Goal: Complete application form: Complete application form

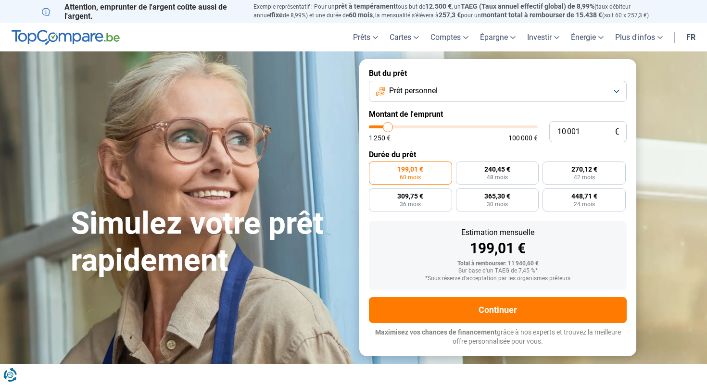
type input "66 750"
type input "66750"
click at [479, 127] on input "range" at bounding box center [453, 126] width 169 height 3
radio input "false"
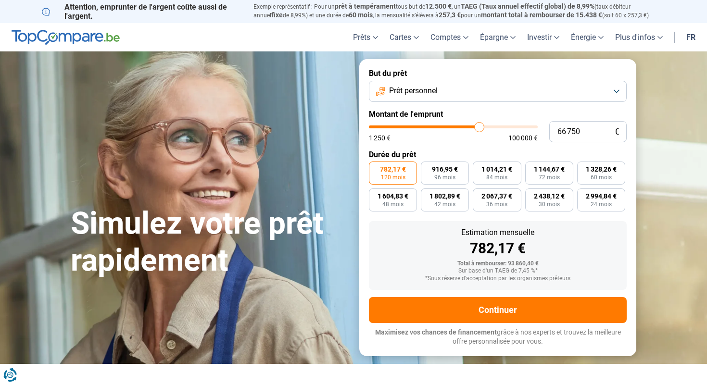
type input "53 250"
type input "53250"
click at [457, 127] on input "range" at bounding box center [453, 126] width 169 height 3
type input "41 750"
type input "41750"
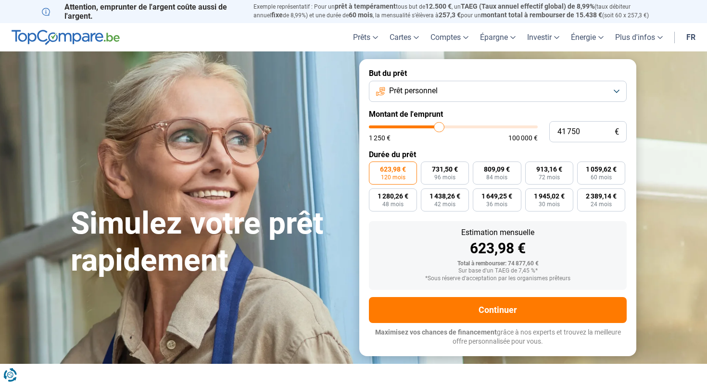
click at [438, 128] on input "range" at bounding box center [453, 126] width 169 height 3
type input "29 000"
type input "29000"
click at [418, 128] on input "range" at bounding box center [453, 126] width 169 height 3
type input "20 500"
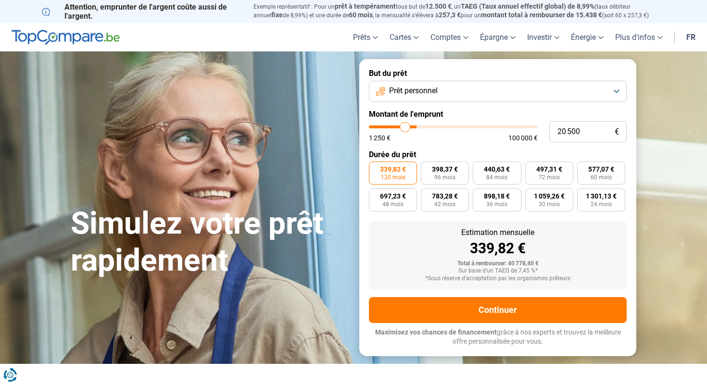
type input "20500"
click at [404, 128] on input "range" at bounding box center [453, 126] width 169 height 3
type input "14 000"
type input "14000"
click at [394, 128] on input "range" at bounding box center [453, 126] width 169 height 3
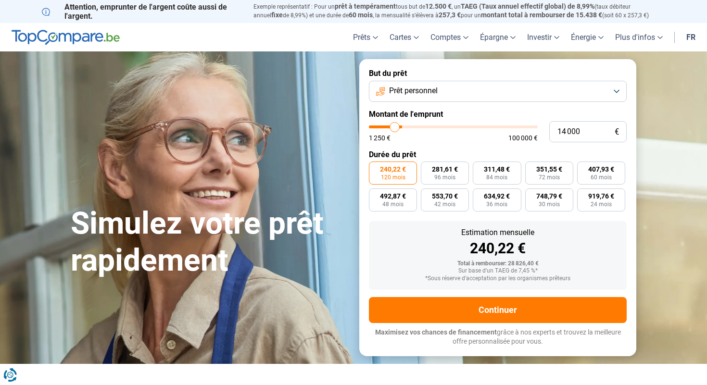
radio input "true"
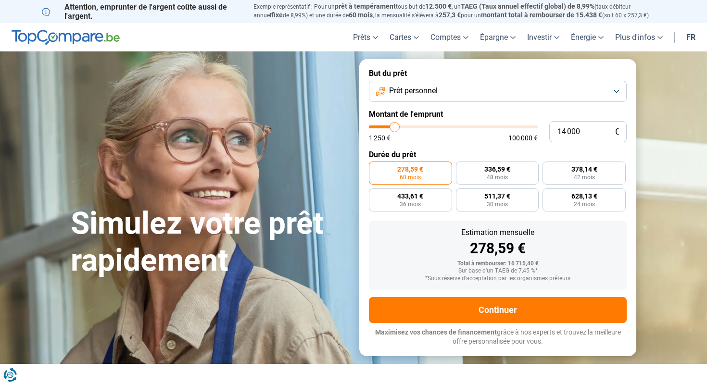
click at [400, 126] on input "range" at bounding box center [453, 126] width 169 height 3
click at [567, 129] on input "14 000" at bounding box center [587, 131] width 77 height 21
type input "140 005"
type input "100000"
type input "14 000"
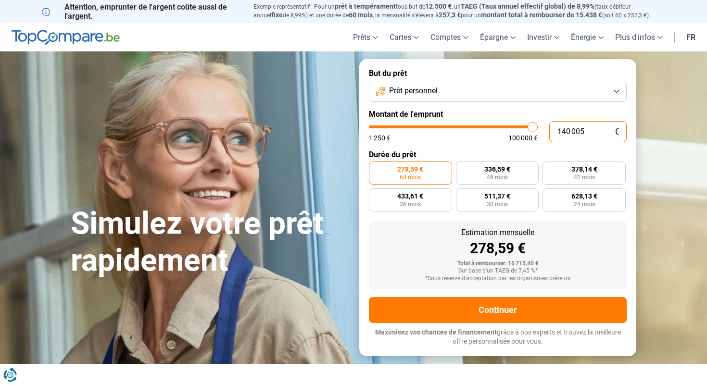
type input "14000"
type input "1 400"
type input "1500"
type input "140"
type input "1250"
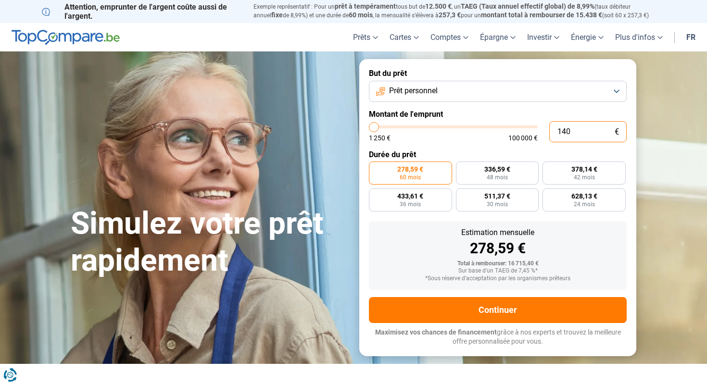
type input "14"
type input "1250"
type input "1"
type input "1250"
type input "0"
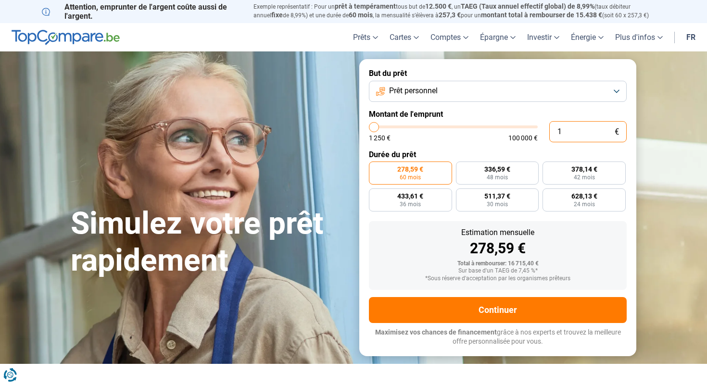
type input "1250"
type input "1"
type input "1250"
type input "15"
type input "1250"
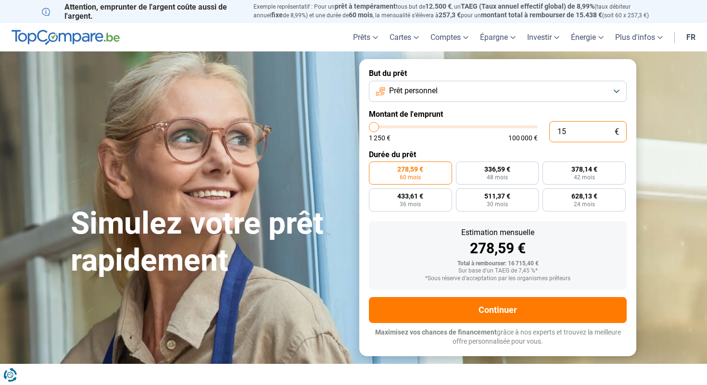
type input "1 250"
type input "1250"
radio input "true"
type input "15 000"
type input "15000"
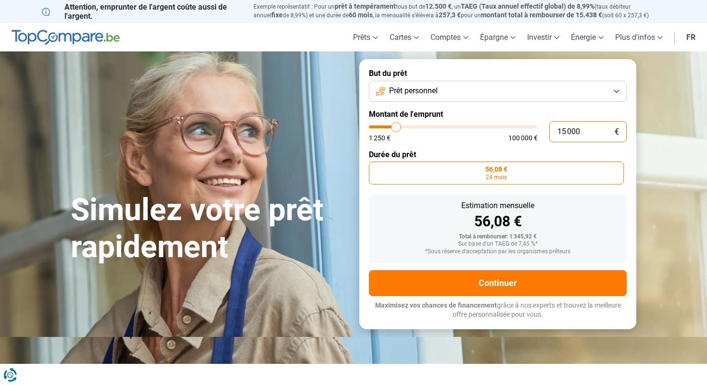
radio input "false"
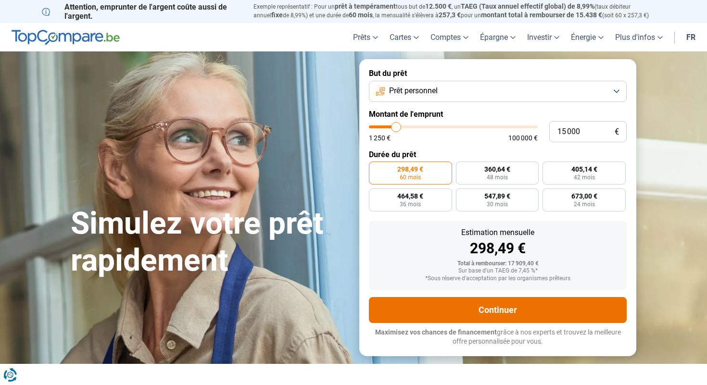
click at [487, 309] on button "Continuer" at bounding box center [498, 310] width 258 height 26
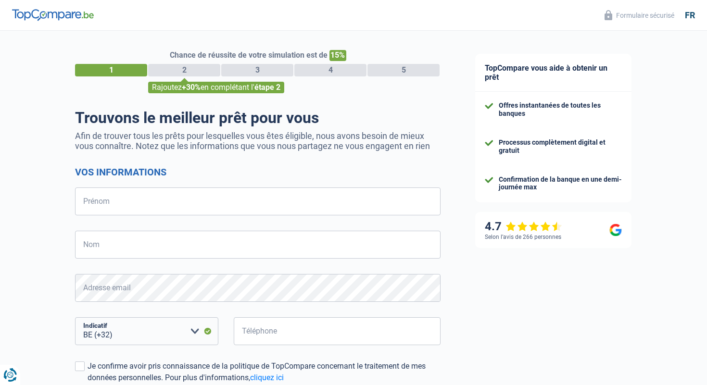
select select "32"
click at [333, 197] on input "Prénom" at bounding box center [257, 202] width 365 height 28
type input "Luana"
type input "[PERSON_NAME]"
type input "471046126"
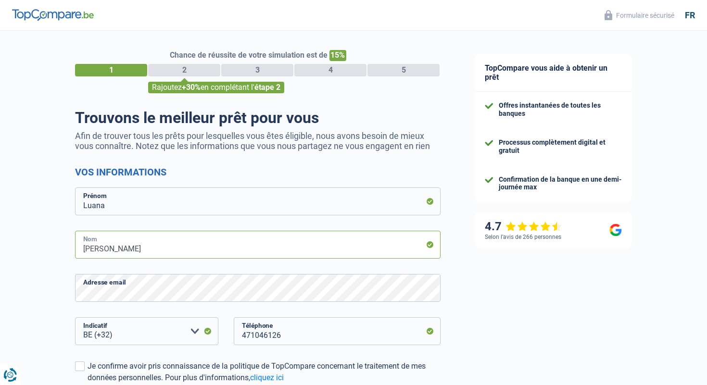
click at [86, 249] on input "[PERSON_NAME]" at bounding box center [257, 245] width 365 height 28
type input "[PERSON_NAME]"
click at [504, 334] on div "TopCompare vous aide à obtenir un prêt Offres instantanées de toutes les banque…" at bounding box center [582, 277] width 249 height 492
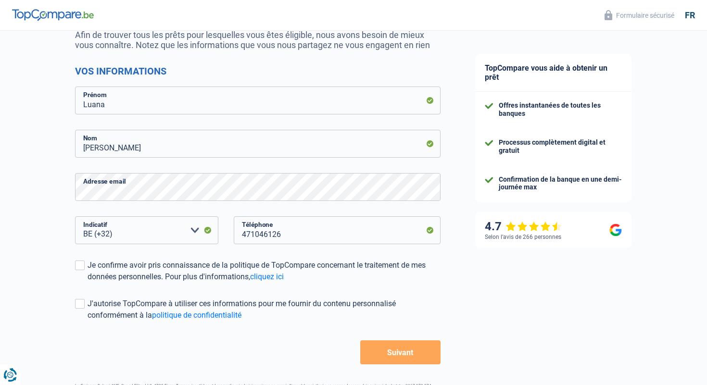
scroll to position [115, 0]
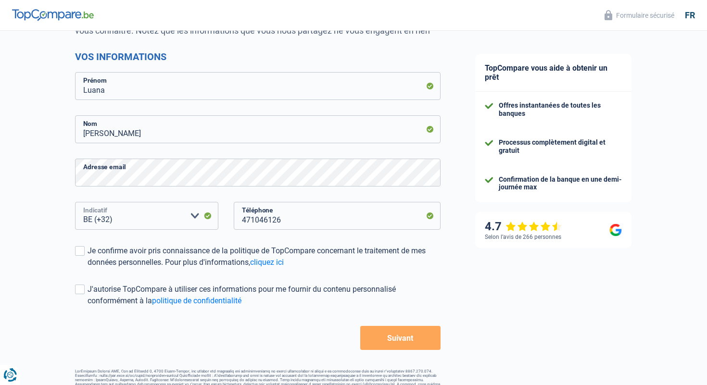
click at [126, 216] on select "BE (+32) LU (+352) Veuillez sélectionner une option" at bounding box center [146, 216] width 143 height 28
click at [75, 202] on select "BE (+32) LU (+352) Veuillez sélectionner une option" at bounding box center [146, 216] width 143 height 28
click at [82, 252] on span at bounding box center [80, 251] width 10 height 10
click at [88, 268] on input "Je confirme avoir pris connaissance de la politique de TopCompare concernant le…" at bounding box center [88, 268] width 0 height 0
click at [81, 289] on span at bounding box center [80, 290] width 10 height 10
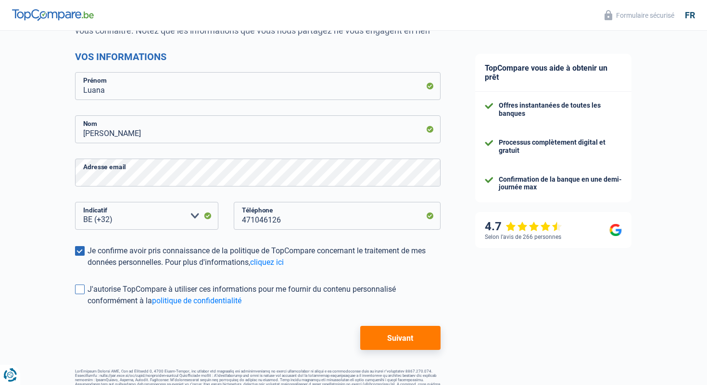
click at [88, 307] on input "J'autorise TopCompare à utiliser ces informations pour me fournir du contenu pe…" at bounding box center [88, 307] width 0 height 0
click at [386, 341] on button "Suivant" at bounding box center [400, 338] width 80 height 24
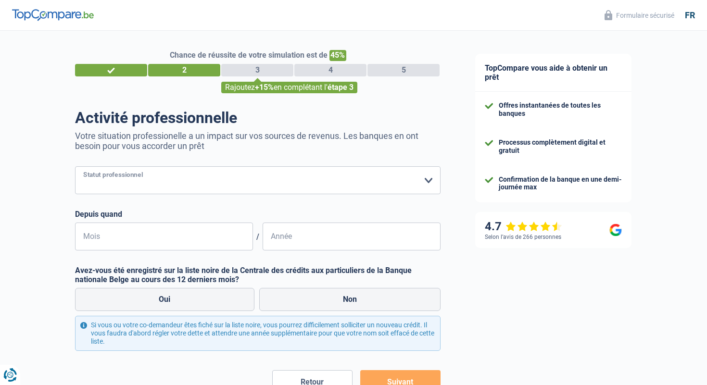
click at [212, 185] on select "Ouvrier Employé privé Employé public Invalide Indépendant Pensionné Chômeur Mut…" at bounding box center [257, 180] width 365 height 28
select select "publicEmployee"
click at [75, 166] on select "Ouvrier Employé privé Employé public Invalide Indépendant Pensionné Chômeur Mut…" at bounding box center [257, 180] width 365 height 28
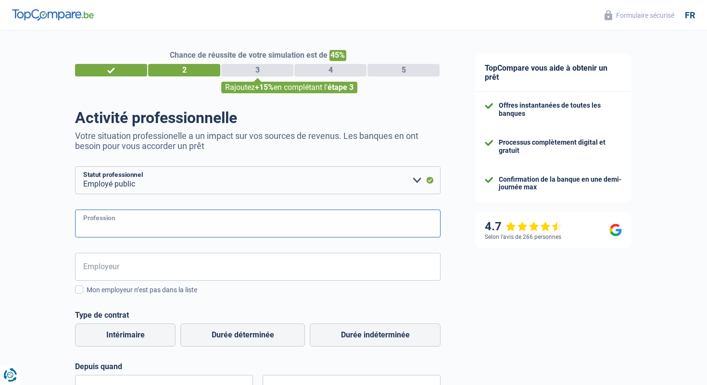
click at [170, 223] on input "Profession" at bounding box center [257, 224] width 365 height 28
type input "assistante logistique"
click at [147, 270] on input "Employeur" at bounding box center [257, 267] width 365 height 28
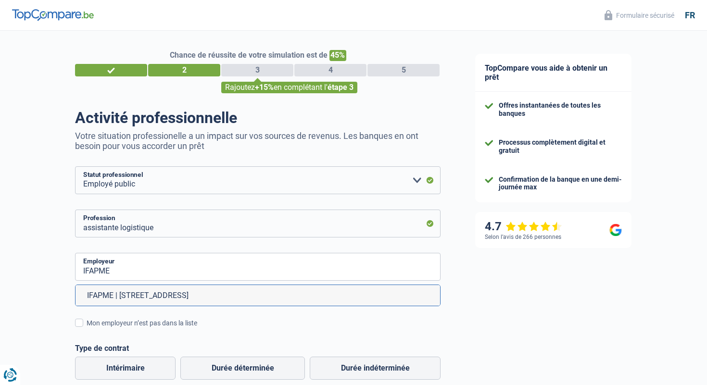
click at [667, 240] on div "TopCompare vous aide à obtenir un prêt Offres instantanées de toutes les banque…" at bounding box center [582, 334] width 249 height 606
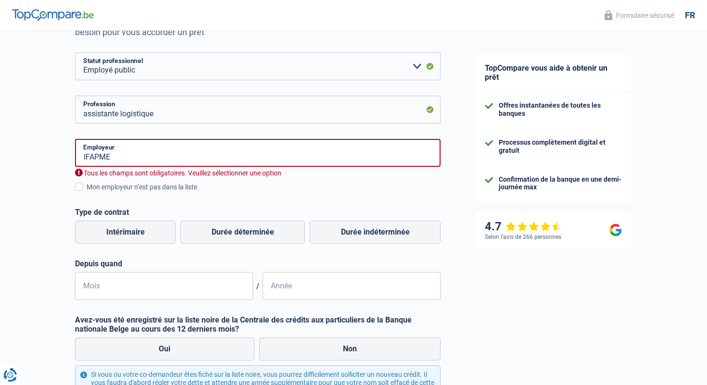
scroll to position [115, 0]
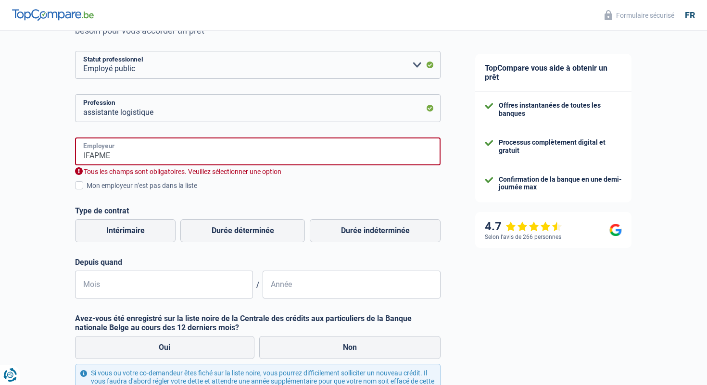
click at [150, 154] on input "IFAPME" at bounding box center [257, 152] width 365 height 28
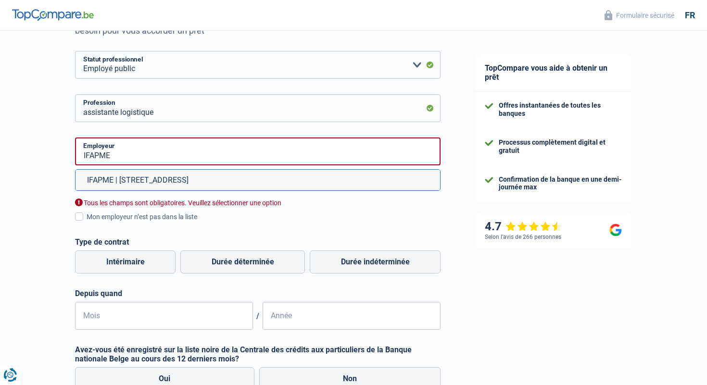
click at [163, 181] on li "IFAPME | [STREET_ADDRESS]" at bounding box center [257, 180] width 364 height 21
type input "IFAPME | [STREET_ADDRESS]"
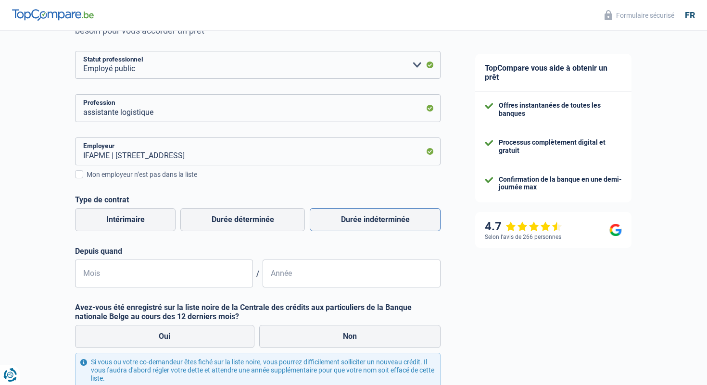
click at [388, 223] on label "Durée indéterminée" at bounding box center [375, 219] width 131 height 23
click at [388, 223] on input "Durée indéterminée" at bounding box center [375, 219] width 131 height 23
radio input "true"
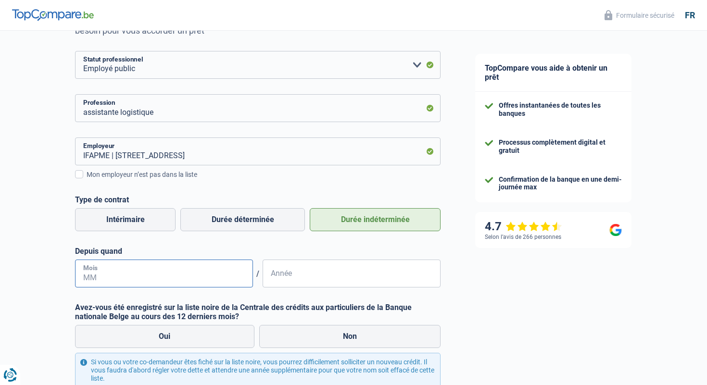
click at [198, 284] on input "Mois" at bounding box center [164, 274] width 178 height 28
type input "09"
click at [326, 276] on input "Année" at bounding box center [352, 274] width 178 height 28
type input "2021"
click at [320, 342] on label "Non" at bounding box center [350, 336] width 182 height 23
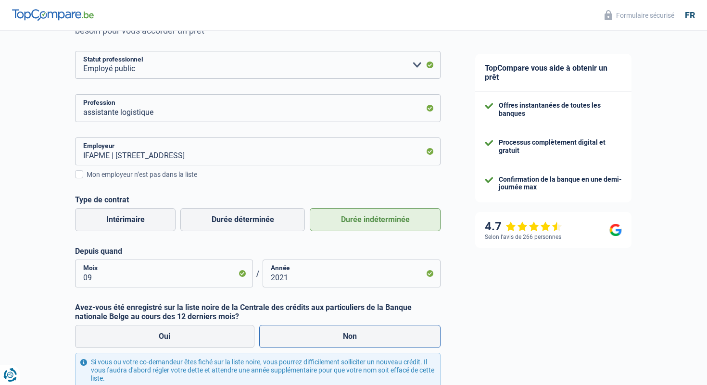
click at [320, 342] on input "Non" at bounding box center [350, 336] width 182 height 23
radio input "true"
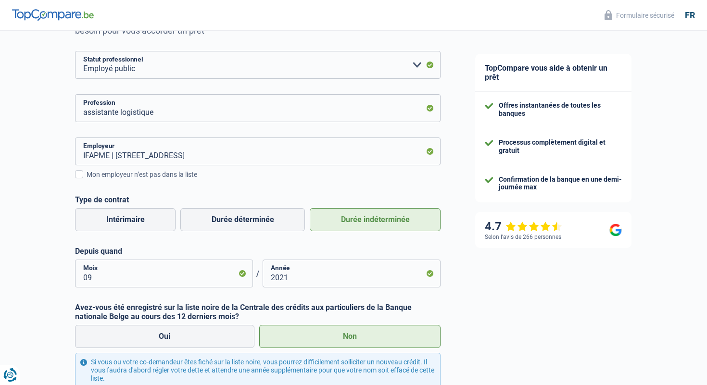
click at [489, 326] on div "TopCompare vous aide à obtenir un prêt Offres instantanées de toutes les banque…" at bounding box center [582, 201] width 249 height 573
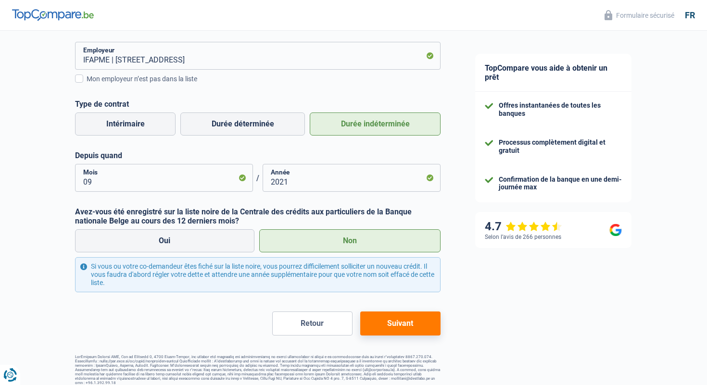
scroll to position [212, 0]
click at [405, 325] on button "Suivant" at bounding box center [400, 323] width 80 height 24
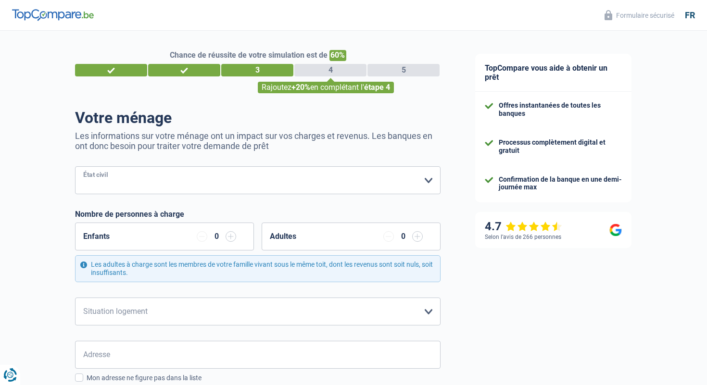
click at [156, 183] on select "[PERSON_NAME](e) Cohabitant(e) légal(e) Divorcé(e) Veuf(ve) Séparé (de fait) Ve…" at bounding box center [257, 180] width 365 height 28
select select "single"
click at [75, 166] on select "[PERSON_NAME](e) Cohabitant(e) légal(e) Divorcé(e) Veuf(ve) Séparé (de fait) Ve…" at bounding box center [257, 180] width 365 height 28
click at [228, 238] on input "button" at bounding box center [230, 236] width 11 height 11
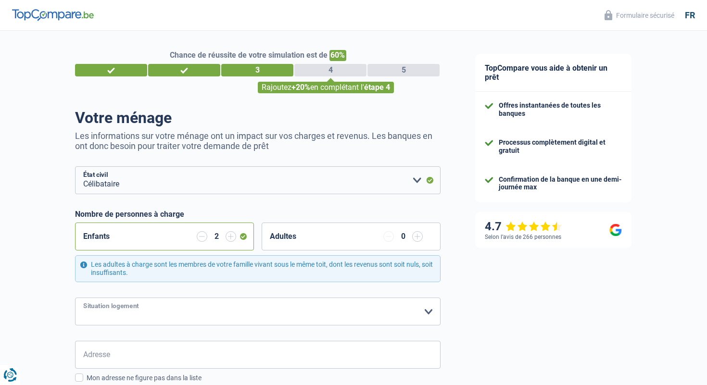
click at [258, 309] on select "Locataire Propriétaire avec prêt hypothécaire Propriétaire sans prêt hypothécai…" at bounding box center [257, 312] width 365 height 28
select select "ownerWithMortgage"
click at [75, 298] on select "Locataire Propriétaire avec prêt hypothécaire Propriétaire sans prêt hypothécai…" at bounding box center [257, 312] width 365 height 28
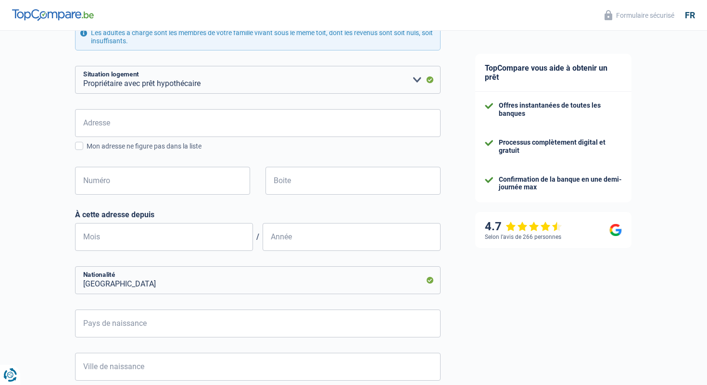
scroll to position [250, 0]
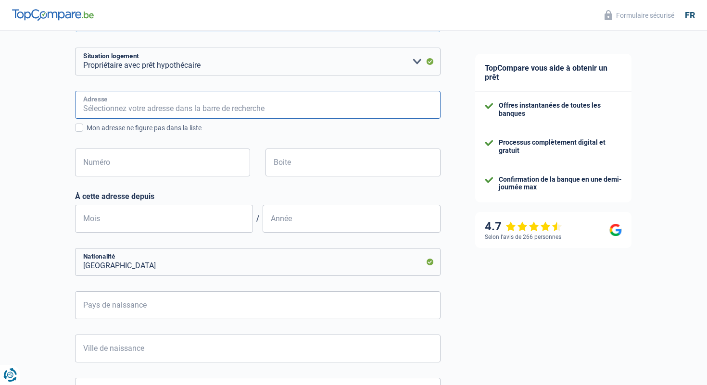
click at [122, 99] on input "Adresse" at bounding box center [257, 105] width 365 height 28
type input "Rue du vigneron"
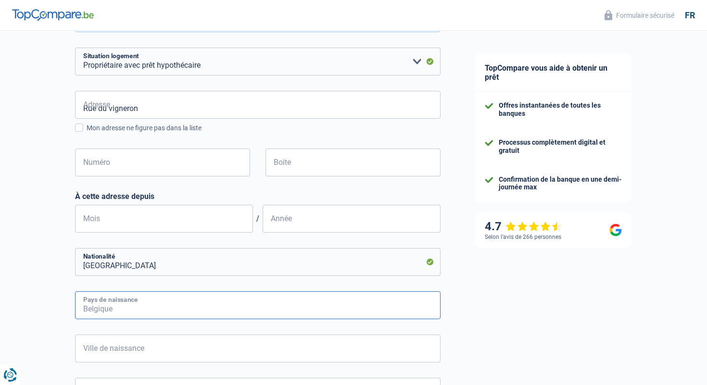
type input "[GEOGRAPHIC_DATA]"
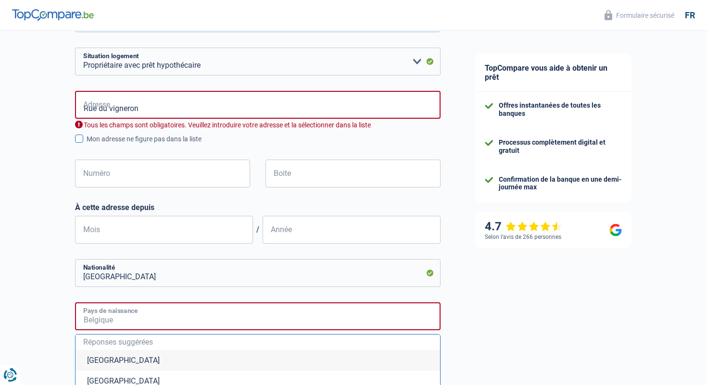
type input "[GEOGRAPHIC_DATA]"
click at [142, 175] on input "Numéro" at bounding box center [162, 174] width 175 height 28
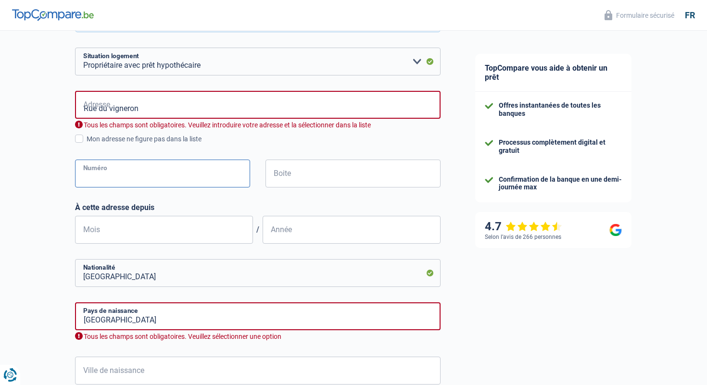
type input "107"
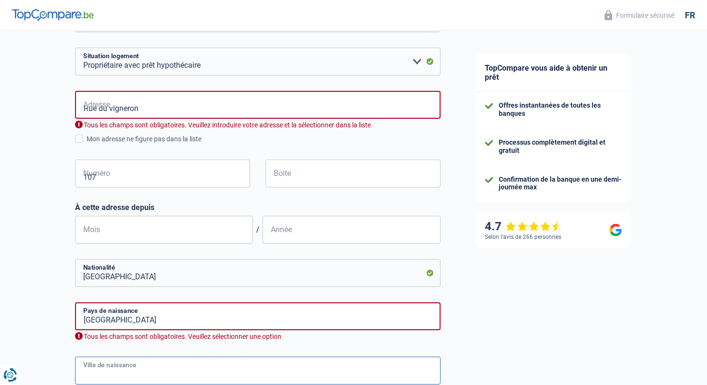
type input "Ransart"
click at [150, 233] on input "Mois" at bounding box center [164, 230] width 178 height 28
type input "09"
click at [341, 232] on input "Année" at bounding box center [352, 230] width 178 height 28
type input "2016"
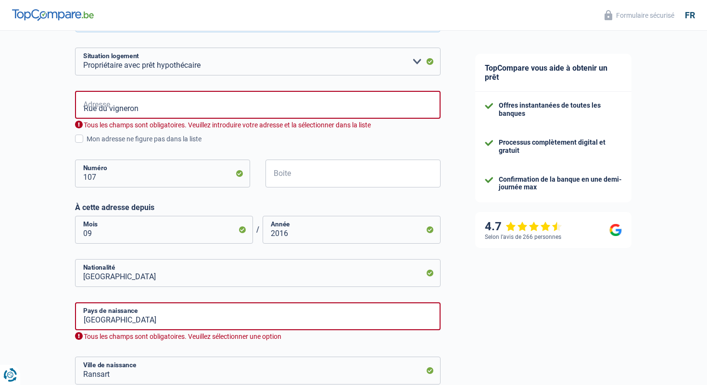
click at [514, 303] on div "TopCompare vous aide à obtenir un prêt Offres instantanées de toutes les banque…" at bounding box center [582, 155] width 249 height 748
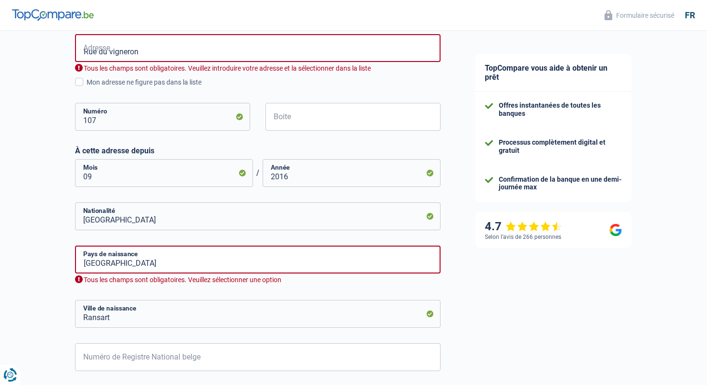
scroll to position [288, 0]
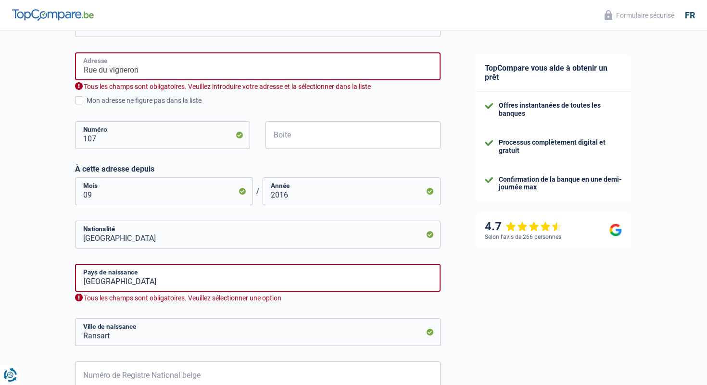
click at [99, 71] on input "Rue du vigneron" at bounding box center [257, 66] width 365 height 28
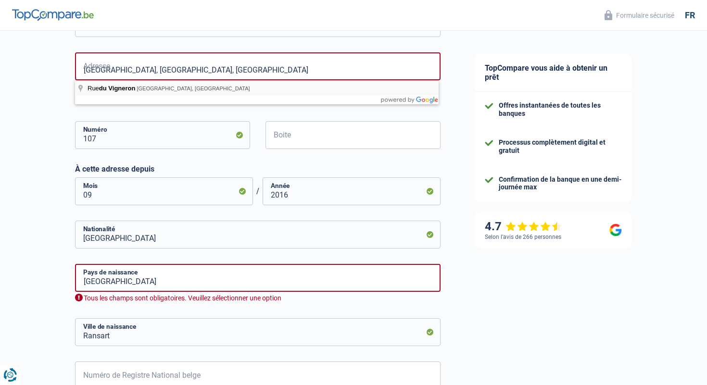
type input "[GEOGRAPHIC_DATA], 6040, [GEOGRAPHIC_DATA], [GEOGRAPHIC_DATA]"
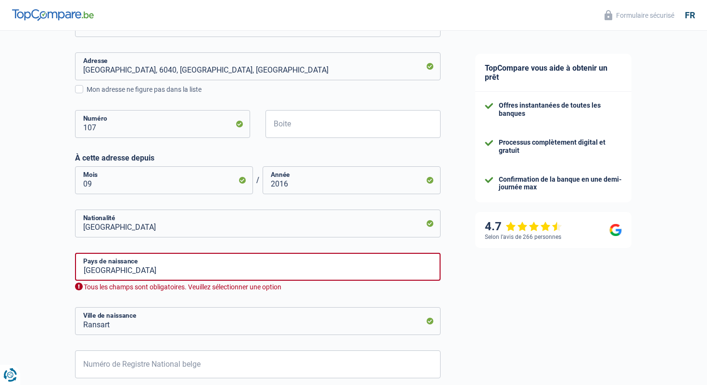
click at [495, 311] on div "TopCompare vous aide à obtenir un prêt Offres instantanées de toutes les banque…" at bounding box center [582, 110] width 249 height 737
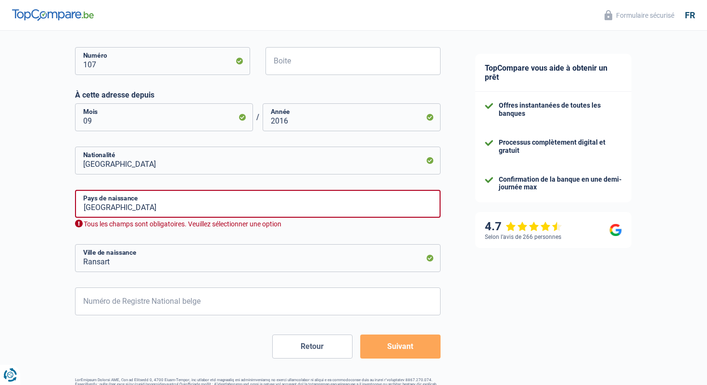
scroll to position [365, 0]
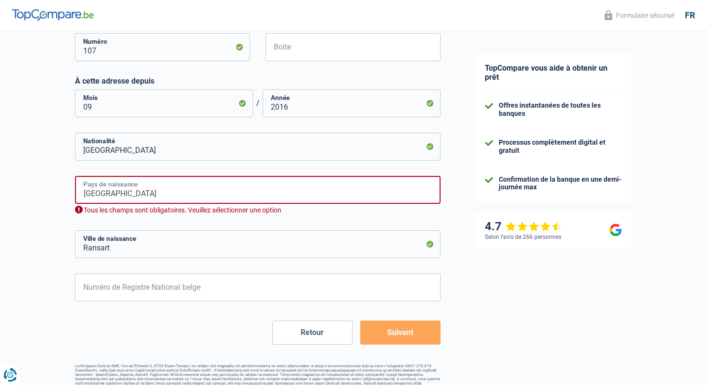
click at [194, 197] on input "[GEOGRAPHIC_DATA]" at bounding box center [257, 190] width 365 height 28
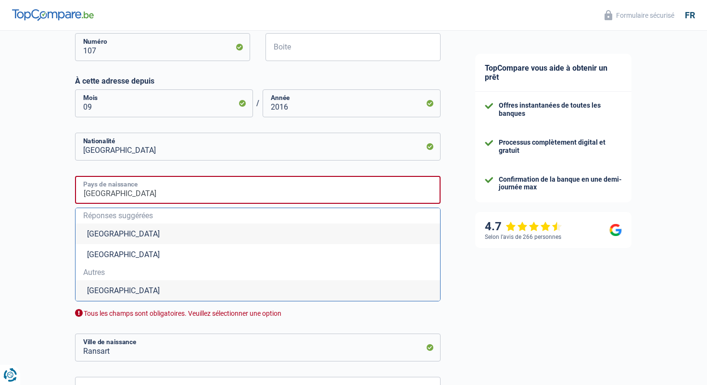
type input "[GEOGRAPHIC_DATA]"
click at [151, 291] on li "[GEOGRAPHIC_DATA]" at bounding box center [257, 290] width 364 height 21
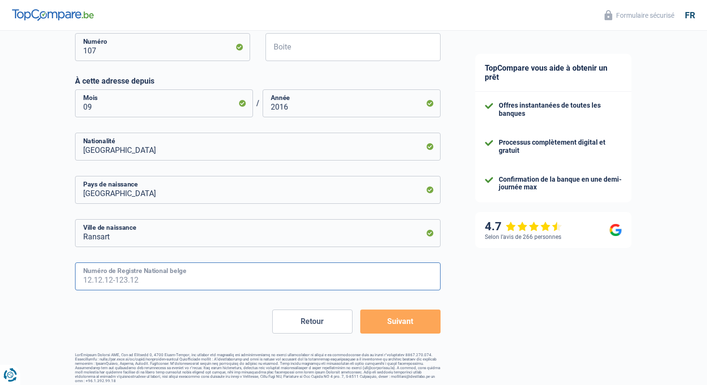
click at [207, 281] on input "Numéro de Registre National belge" at bounding box center [257, 277] width 365 height 28
type input "86.09.04-474.14"
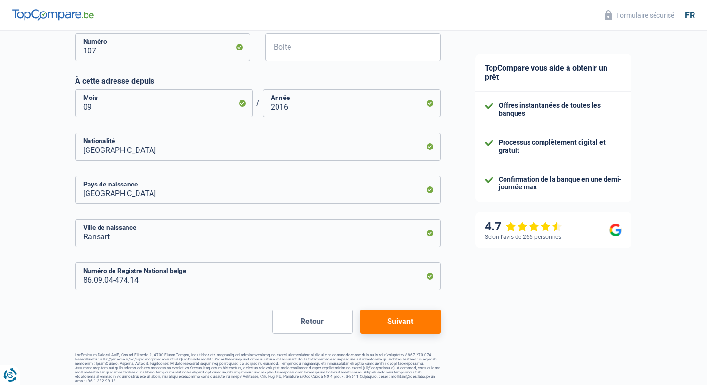
click at [416, 320] on button "Suivant" at bounding box center [400, 322] width 80 height 24
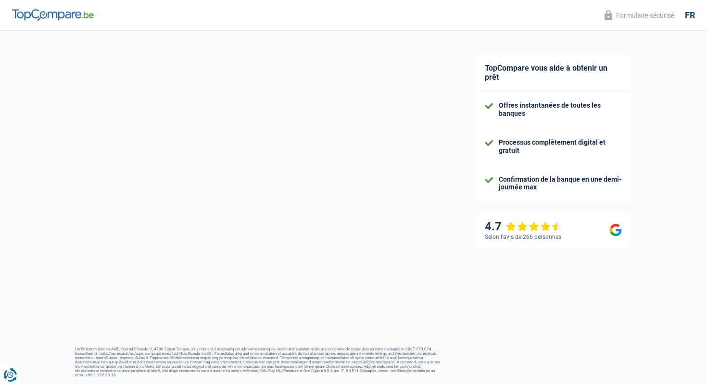
select select "familyAllowances"
select select "netSalary"
select select "mealVouchers"
select select "mortgage"
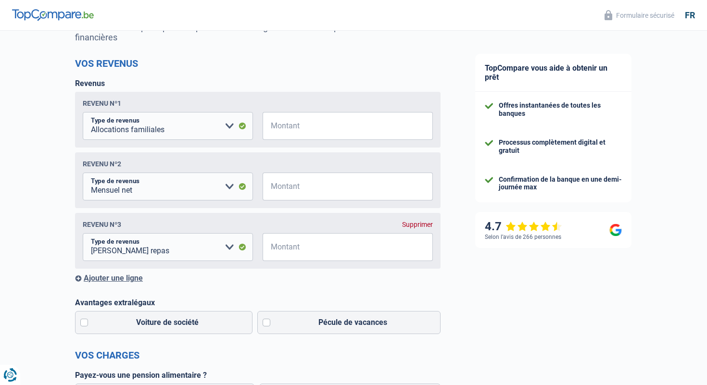
scroll to position [154, 0]
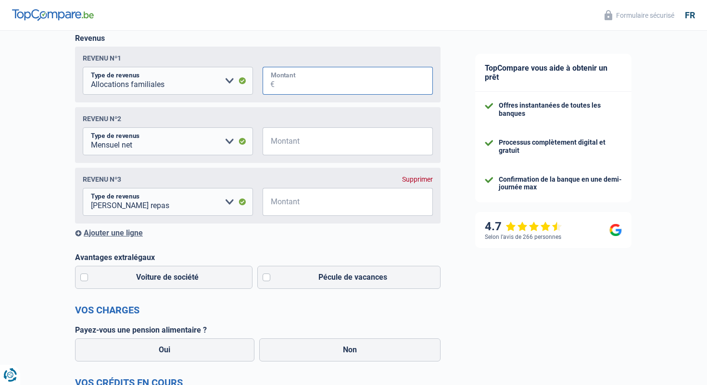
click at [326, 88] on input "Montant" at bounding box center [354, 81] width 158 height 28
type input "450"
click at [302, 142] on input "Montant" at bounding box center [354, 141] width 158 height 28
type input "190"
click at [289, 203] on input "Montant" at bounding box center [354, 202] width 158 height 28
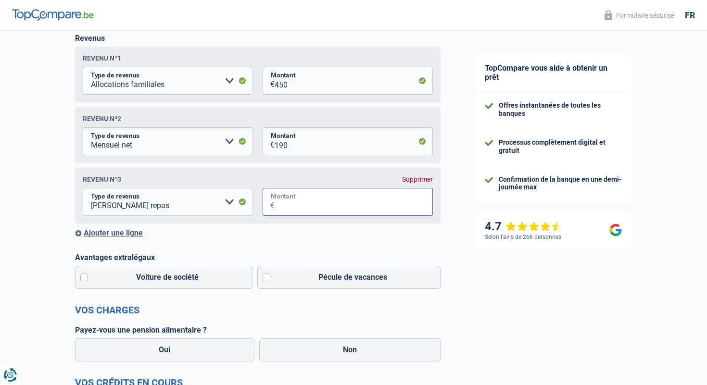
type input "2.500"
click at [484, 290] on div "TopCompare vous aide à obtenir un prêt Offres instantanées de toutes les banque…" at bounding box center [582, 389] width 249 height 1025
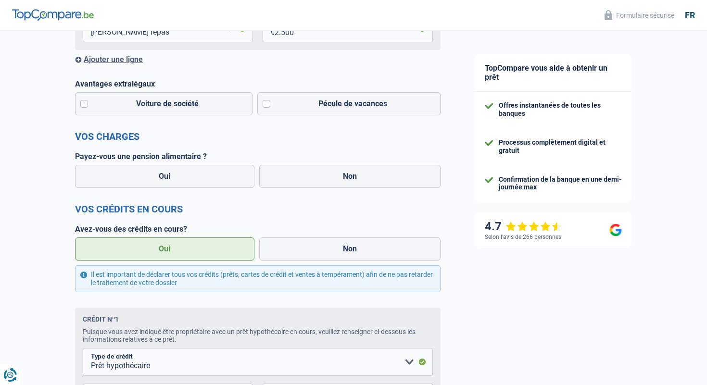
scroll to position [346, 0]
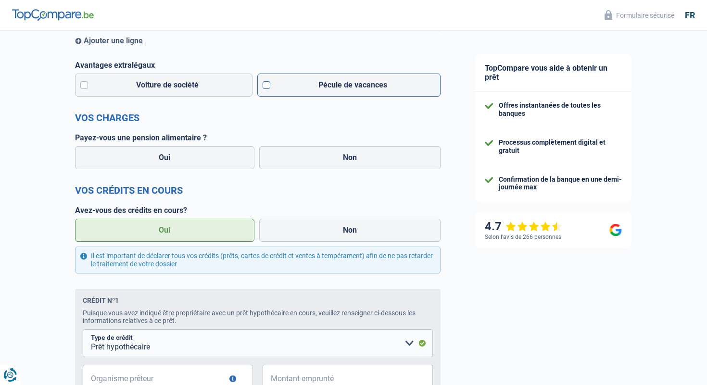
click at [276, 85] on label "Pécule de vacances" at bounding box center [349, 85] width 184 height 23
click at [276, 85] on input "Pécule de vacances" at bounding box center [349, 85] width 184 height 23
checkbox input "true"
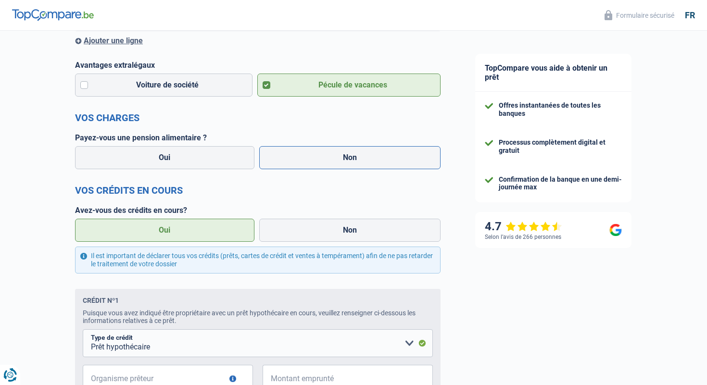
click at [301, 164] on label "Non" at bounding box center [350, 157] width 182 height 23
click at [301, 164] on input "Non" at bounding box center [350, 157] width 182 height 23
radio input "true"
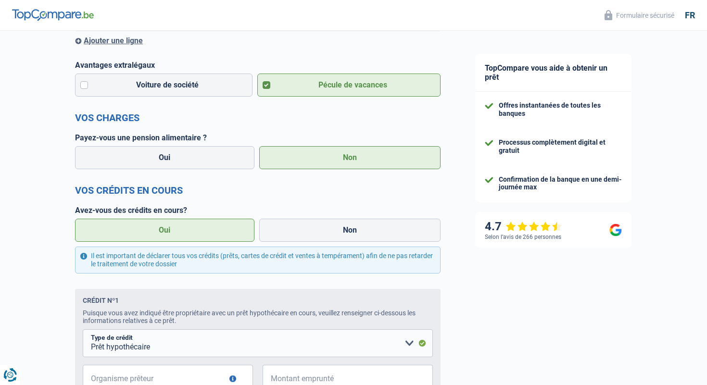
click at [498, 303] on div "TopCompare vous aide à obtenir un prêt Offres instantanées de toutes les banque…" at bounding box center [582, 197] width 249 height 1025
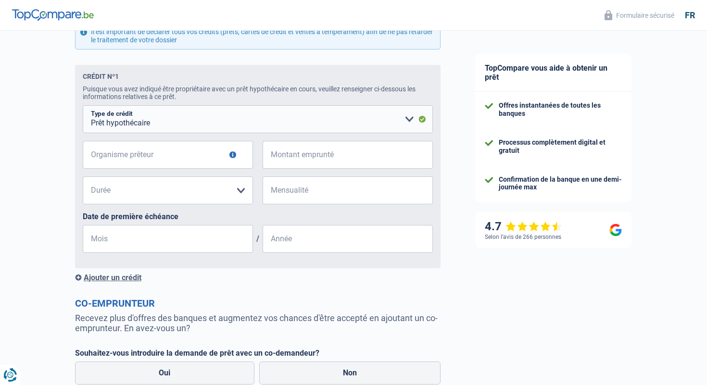
scroll to position [577, 0]
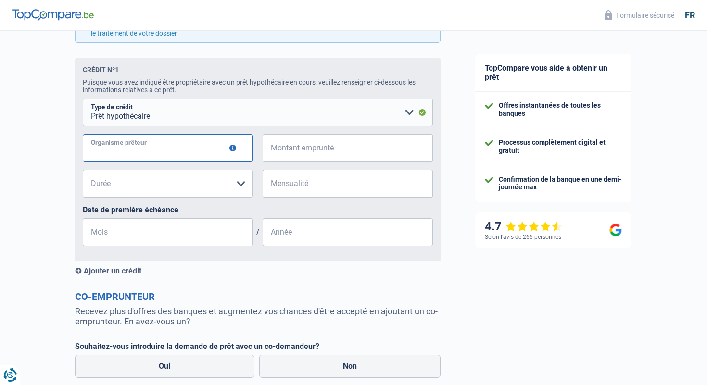
click at [174, 150] on input "Organisme prêteur" at bounding box center [168, 148] width 170 height 28
type input "bnp paribas"
click at [298, 154] on input "Montant emprunté" at bounding box center [354, 148] width 158 height 28
type input "171.000"
click at [187, 188] on select "120 mois 180 mois 240 mois 300 mois 360 mois 420 mois Veuillez sélectionner une…" at bounding box center [168, 184] width 170 height 28
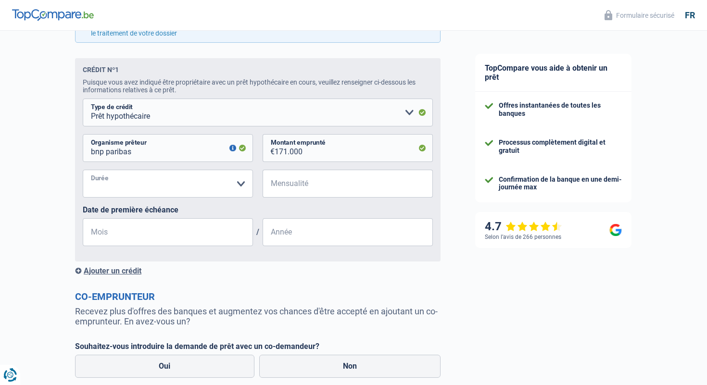
select select "360"
click at [83, 171] on select "120 mois 180 mois 240 mois 300 mois 360 mois 420 mois Veuillez sélectionner une…" at bounding box center [168, 184] width 170 height 28
click at [324, 178] on input "Mensualité" at bounding box center [354, 184] width 158 height 28
type input "700"
click at [210, 236] on input "Mois" at bounding box center [168, 232] width 170 height 28
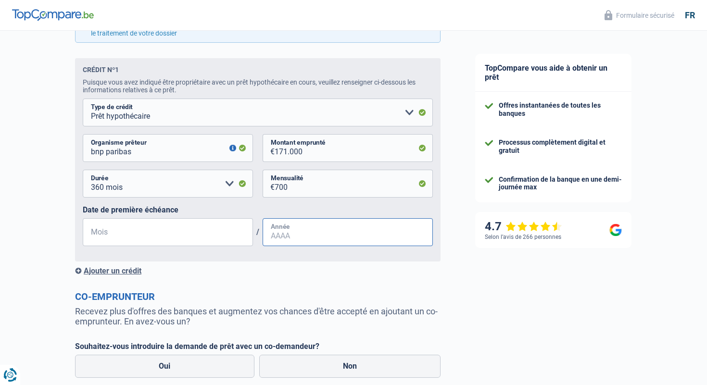
type input "09"
click at [289, 237] on input "Année" at bounding box center [348, 232] width 170 height 28
type input "2047"
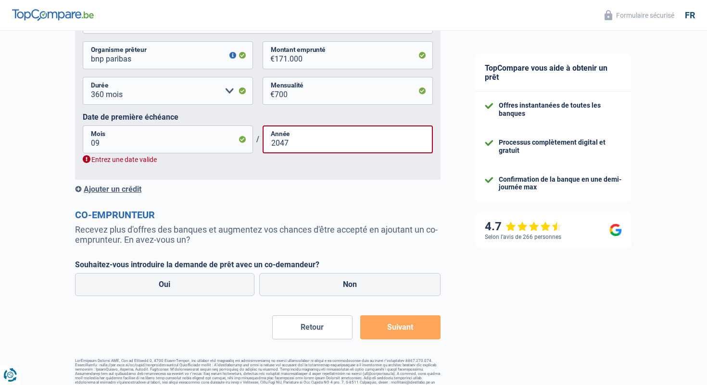
scroll to position [680, 0]
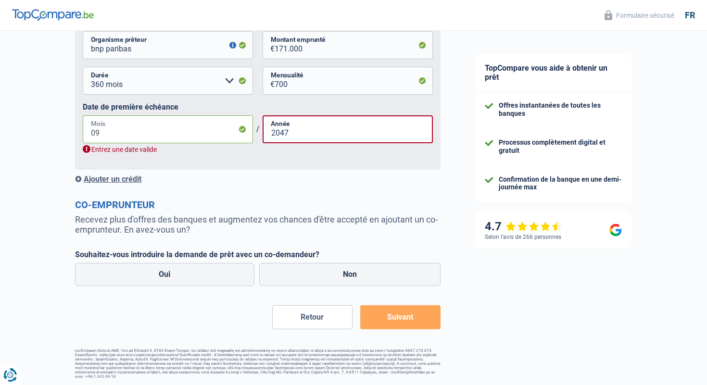
click at [127, 136] on input "09" at bounding box center [168, 129] width 170 height 28
click at [237, 220] on p "Recevez plus d'offres des banques et augmentez vos chances d'être accepté en aj…" at bounding box center [257, 224] width 365 height 20
click at [316, 141] on input "2047" at bounding box center [348, 129] width 170 height 28
click at [339, 283] on label "Non" at bounding box center [350, 274] width 182 height 23
click at [339, 283] on input "Non" at bounding box center [350, 274] width 182 height 23
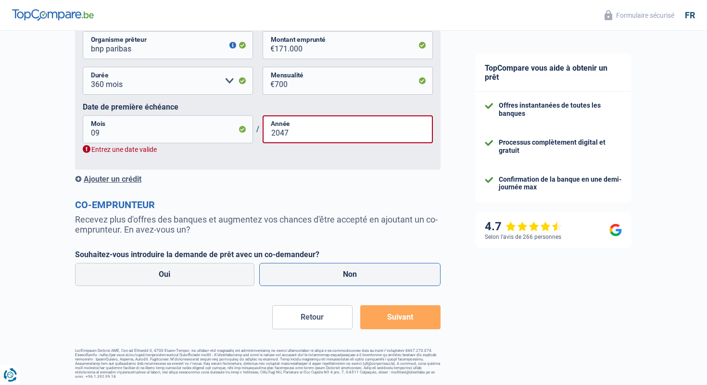
radio input "true"
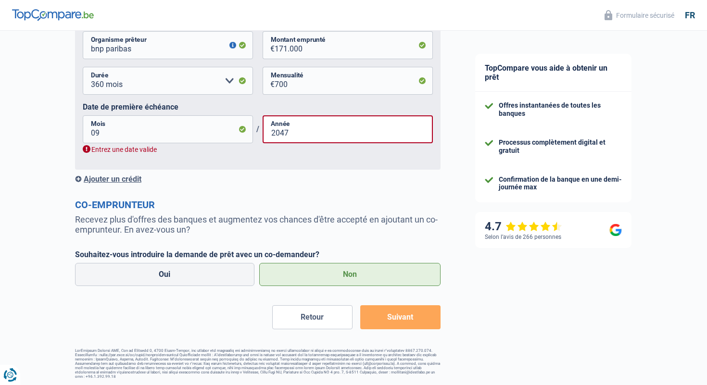
click at [411, 324] on button "Suivant" at bounding box center [400, 317] width 80 height 24
click at [403, 322] on button "Suivant" at bounding box center [400, 317] width 80 height 24
click at [165, 132] on input "09" at bounding box center [168, 129] width 170 height 28
type input "0"
click at [301, 129] on input "2047" at bounding box center [348, 129] width 170 height 28
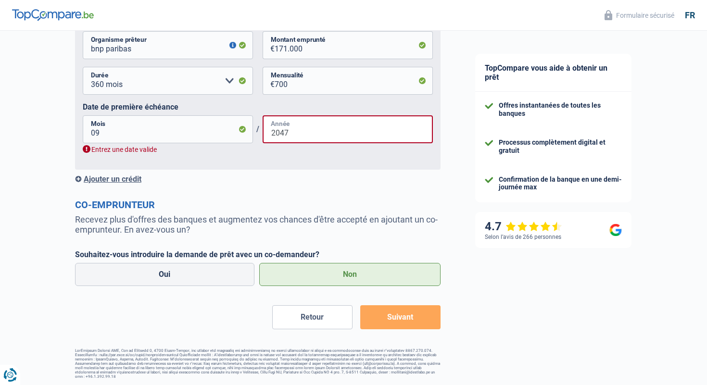
click at [306, 137] on input "2047" at bounding box center [348, 129] width 170 height 28
click at [186, 138] on input "09" at bounding box center [168, 129] width 170 height 28
type input "0"
type input "10"
click at [257, 210] on h2 "Co-emprunteur" at bounding box center [257, 205] width 365 height 12
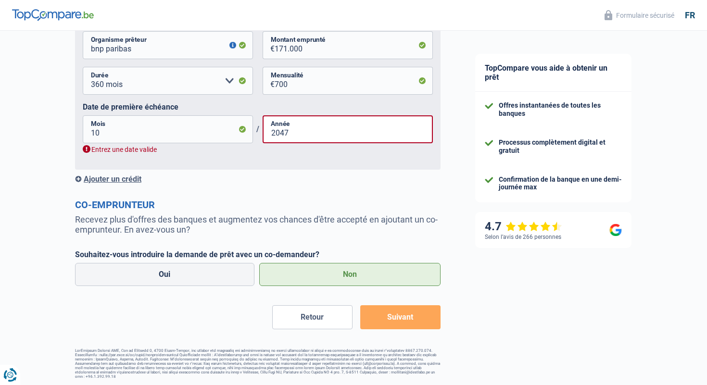
click at [406, 321] on button "Suivant" at bounding box center [400, 317] width 80 height 24
click at [323, 138] on input "2047" at bounding box center [348, 129] width 170 height 28
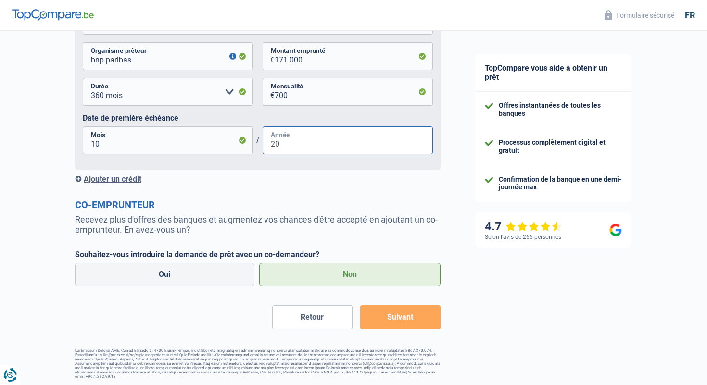
type input "2"
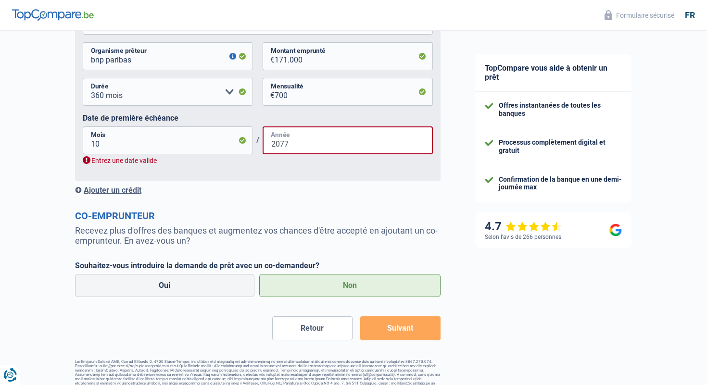
scroll to position [680, 0]
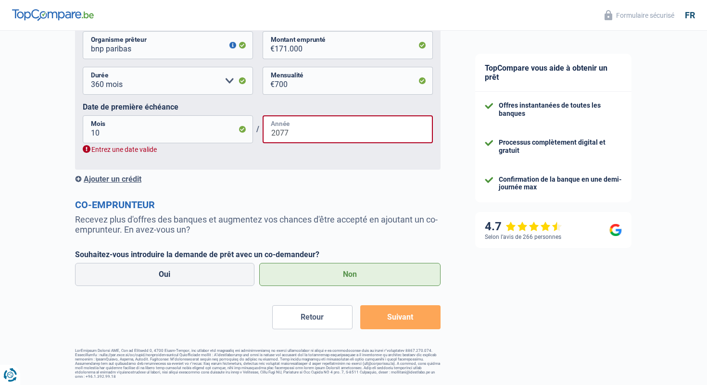
type input "2077"
click at [400, 221] on p "Recevez plus d'offres des banques et augmentez vos chances d'être accepté en aj…" at bounding box center [257, 224] width 365 height 20
click at [232, 78] on select "120 mois 180 mois 240 mois 300 mois 360 mois 420 mois Veuillez sélectionner une…" at bounding box center [168, 81] width 170 height 28
click at [83, 68] on select "120 mois 180 mois 240 mois 300 mois 360 mois 420 mois Veuillez sélectionner une…" at bounding box center [168, 81] width 170 height 28
click at [295, 210] on h2 "Co-emprunteur" at bounding box center [257, 205] width 365 height 12
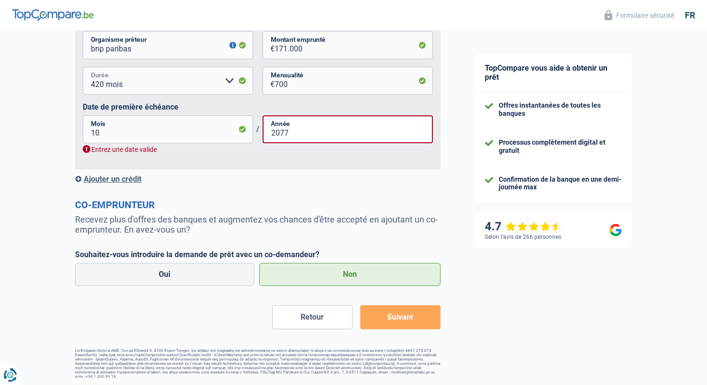
click at [233, 82] on select "120 mois 180 mois 240 mois 300 mois 360 mois 420 mois Veuillez sélectionner une…" at bounding box center [168, 81] width 170 height 28
select select "360"
click at [83, 68] on select "120 mois 180 mois 240 mois 300 mois 360 mois 420 mois Veuillez sélectionner une…" at bounding box center [168, 81] width 170 height 28
click at [294, 135] on input "2077" at bounding box center [348, 129] width 170 height 28
type input "2047"
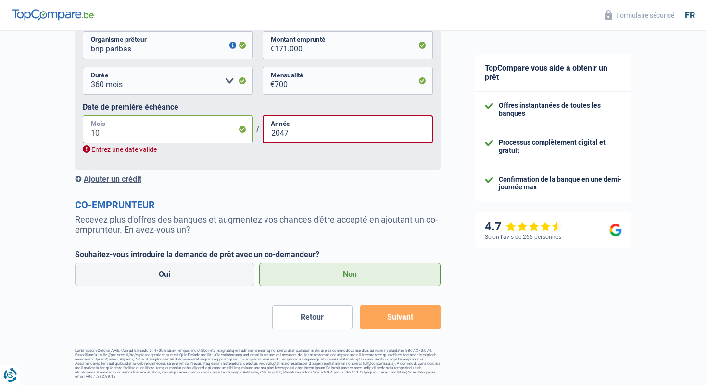
click at [184, 135] on input "10" at bounding box center [168, 129] width 170 height 28
type input "1"
type input "9"
click at [220, 200] on h2 "Co-emprunteur" at bounding box center [257, 205] width 365 height 12
click at [408, 320] on button "Suivant" at bounding box center [400, 317] width 80 height 24
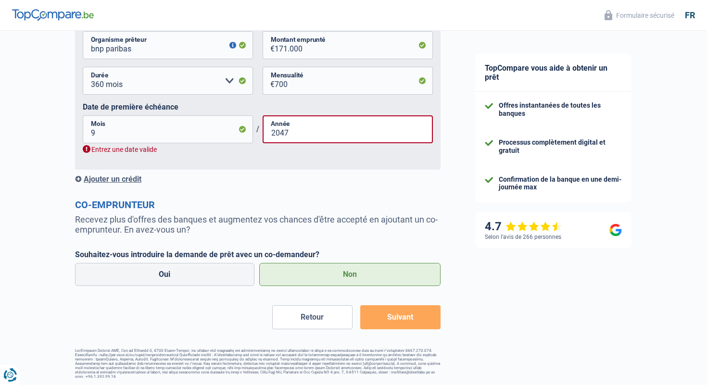
click at [397, 271] on label "Non" at bounding box center [350, 274] width 182 height 23
click at [397, 271] on input "Non" at bounding box center [350, 274] width 182 height 23
click at [399, 316] on button "Suivant" at bounding box center [400, 317] width 80 height 24
click at [147, 152] on div "Entrez une date valide" at bounding box center [258, 149] width 350 height 9
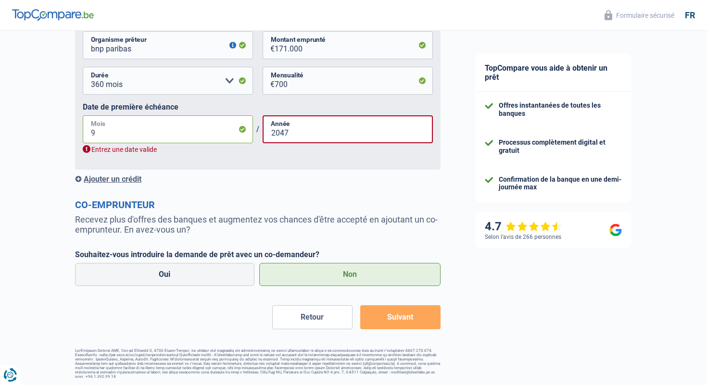
click at [241, 133] on input "9" at bounding box center [168, 129] width 170 height 28
click at [133, 131] on input "9" at bounding box center [168, 129] width 170 height 28
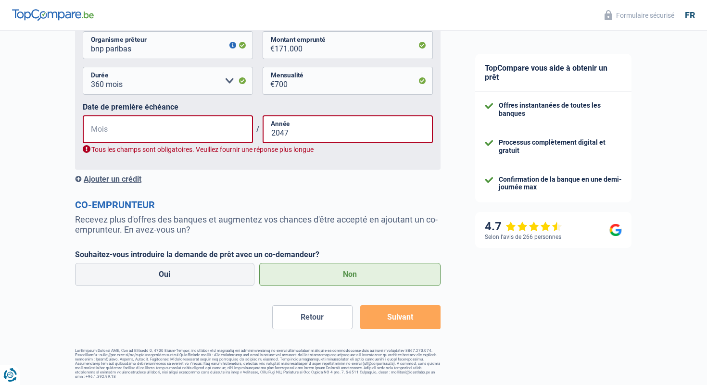
click at [90, 150] on div "Tous les champs sont obligatoires. Veuillez fournir une réponse plus longue" at bounding box center [258, 149] width 350 height 9
click at [109, 133] on input "Mois" at bounding box center [168, 129] width 170 height 28
type input "09"
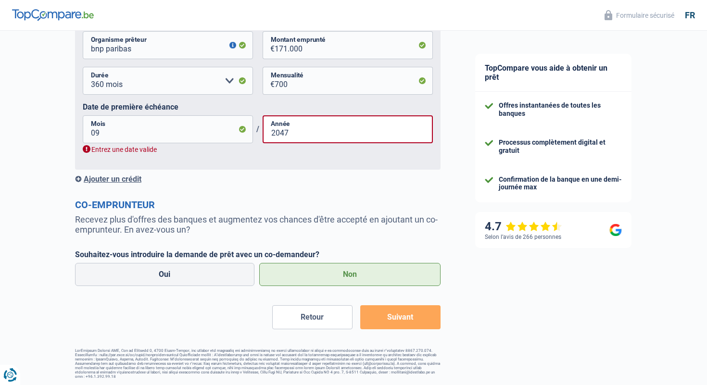
click at [404, 322] on button "Suivant" at bounding box center [400, 317] width 80 height 24
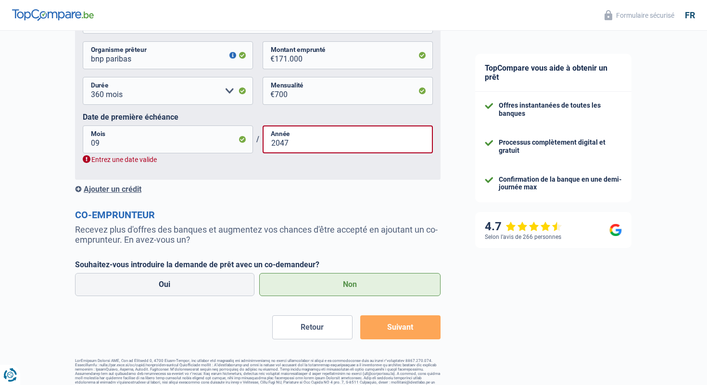
scroll to position [680, 0]
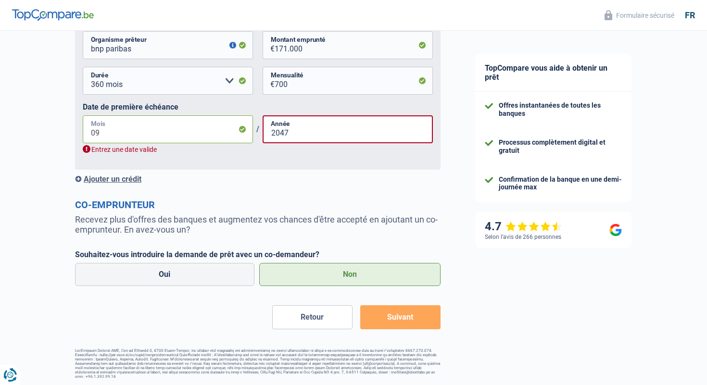
click at [156, 130] on input "09" at bounding box center [168, 129] width 170 height 28
click at [127, 181] on div "Ajouter un crédit" at bounding box center [257, 179] width 365 height 9
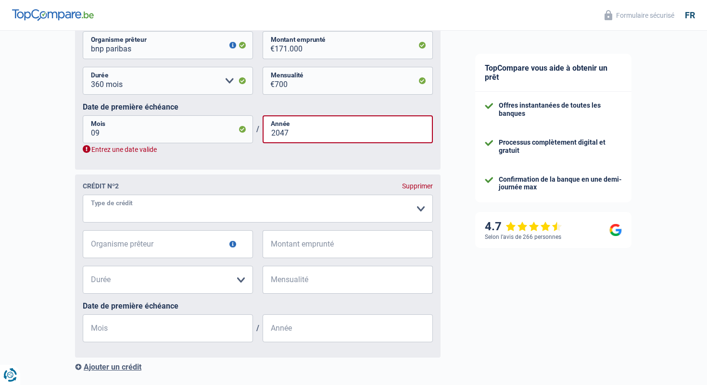
click at [137, 212] on select "Carte ou ouverture de crédit Prêt hypothécaire Vente à tempérament Prêt à tempé…" at bounding box center [258, 209] width 350 height 28
select select "personalLoan"
click at [83, 196] on select "Carte ou ouverture de crédit Prêt hypothécaire Vente à tempérament Prêt à tempé…" at bounding box center [258, 209] width 350 height 28
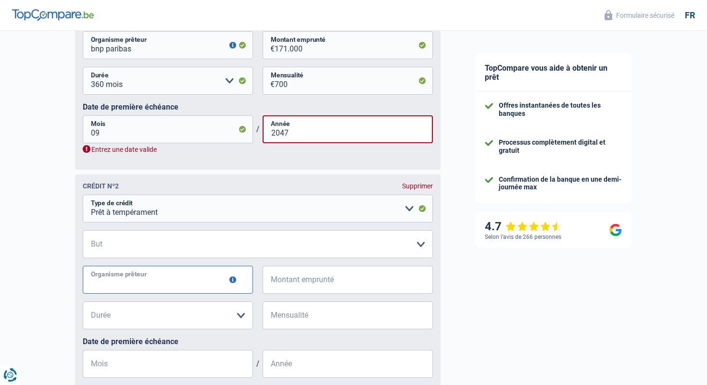
click at [144, 284] on input "Organisme prêteur" at bounding box center [168, 280] width 170 height 28
type input "cofidis"
click at [296, 291] on input "Montant emprunté" at bounding box center [354, 280] width 158 height 28
type input "2.000"
click at [223, 318] on select "12 mois 18 mois 24 mois Veuillez sélectionner une option" at bounding box center [168, 315] width 170 height 28
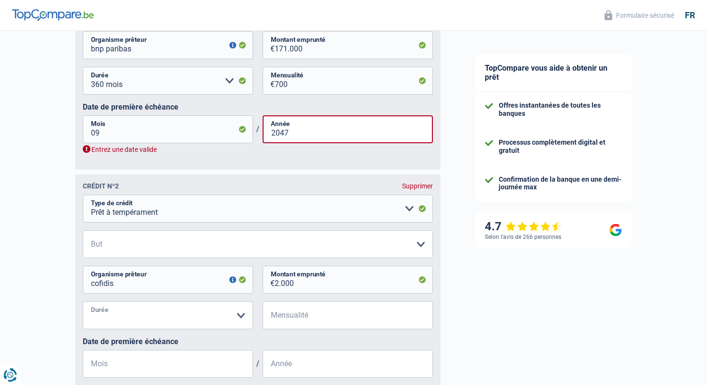
select select "24"
click at [83, 303] on select "12 mois 18 mois 24 mois Veuillez sélectionner une option" at bounding box center [168, 315] width 170 height 28
click at [348, 250] on select "Confort maison: meubles, textile, peinture, électroménager, outillage non-profe…" at bounding box center [258, 244] width 350 height 28
click at [83, 232] on select "Confort maison: meubles, textile, peinture, électroménager, outillage non-profe…" at bounding box center [258, 244] width 350 height 28
click at [473, 311] on div "TopCompare vous aide à obtenir un prêt Offres instantanées de toutes les banque…" at bounding box center [582, 2] width 249 height 1303
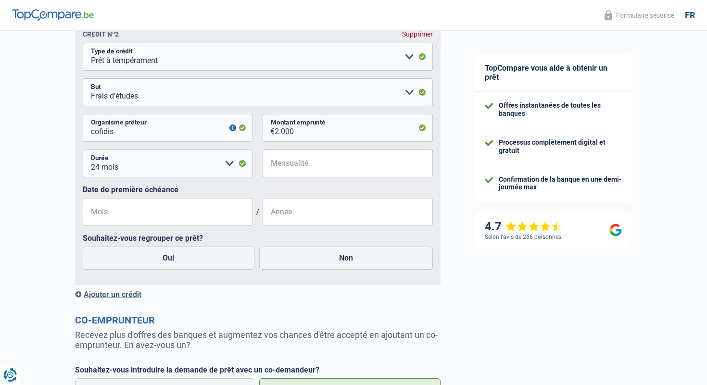
scroll to position [834, 0]
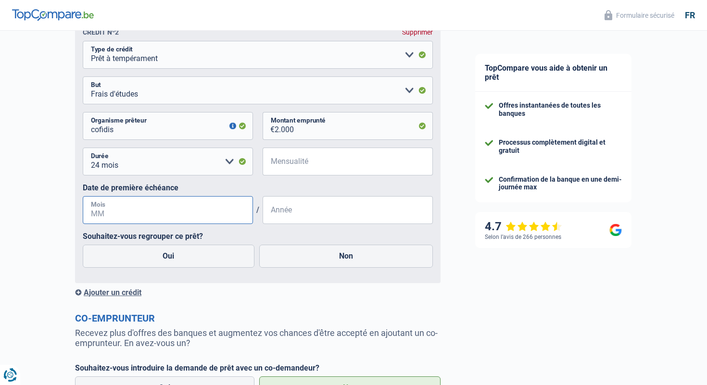
click at [156, 212] on input "Mois" at bounding box center [168, 210] width 170 height 28
click at [362, 96] on select "Confort maison: meubles, textile, peinture, électroménager, outillage non-profe…" at bounding box center [258, 90] width 350 height 28
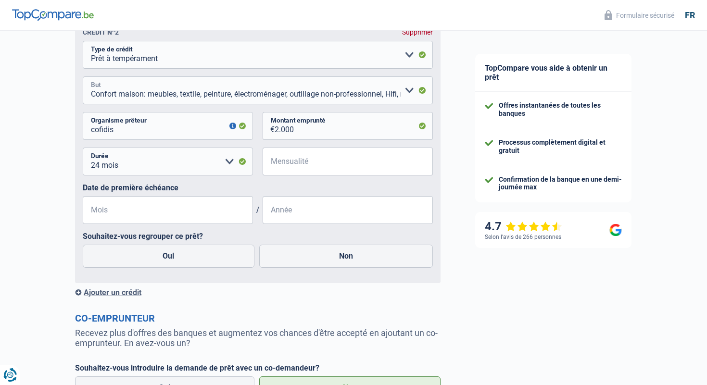
click at [83, 78] on select "Confort maison: meubles, textile, peinture, électroménager, outillage non-profe…" at bounding box center [258, 90] width 350 height 28
click at [320, 92] on select "Confort maison: meubles, textile, peinture, électroménager, outillage non-profe…" at bounding box center [258, 90] width 350 height 28
select select "carRestore"
click at [83, 78] on select "Confort maison: meubles, textile, peinture, électroménager, outillage non-profe…" at bounding box center [258, 90] width 350 height 28
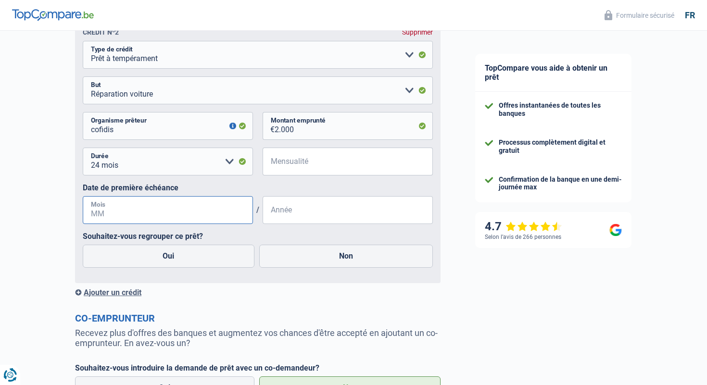
click at [201, 224] on input "Mois" at bounding box center [168, 210] width 170 height 28
click at [197, 218] on input "Mois" at bounding box center [168, 210] width 170 height 28
click at [292, 224] on input "Année" at bounding box center [348, 210] width 170 height 28
click at [304, 230] on fieldset "Carte ou ouverture de crédit Prêt hypothécaire Vente à tempérament Prêt à tempé…" at bounding box center [258, 158] width 350 height 235
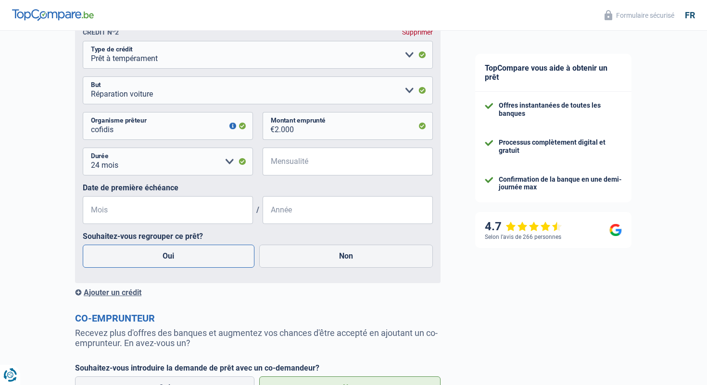
click at [200, 256] on label "Oui" at bounding box center [169, 256] width 172 height 23
click at [200, 256] on input "Oui" at bounding box center [169, 256] width 172 height 23
radio input "true"
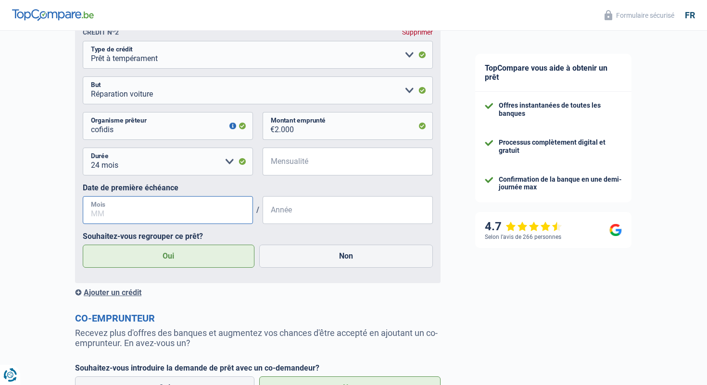
click at [223, 211] on input "Mois" at bounding box center [168, 210] width 170 height 28
click at [311, 214] on input "Année" at bounding box center [348, 210] width 170 height 28
click at [350, 295] on div "Ajouter un crédit" at bounding box center [257, 292] width 365 height 9
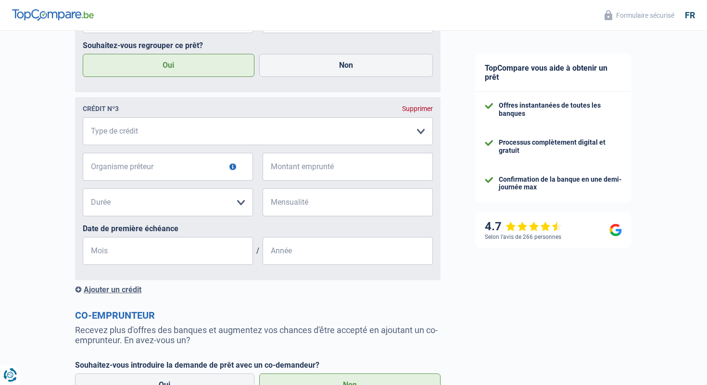
scroll to position [1026, 0]
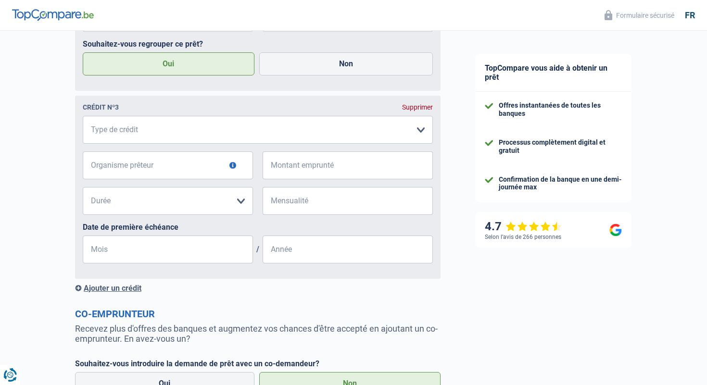
click at [423, 110] on div "Supprimer" at bounding box center [417, 107] width 31 height 8
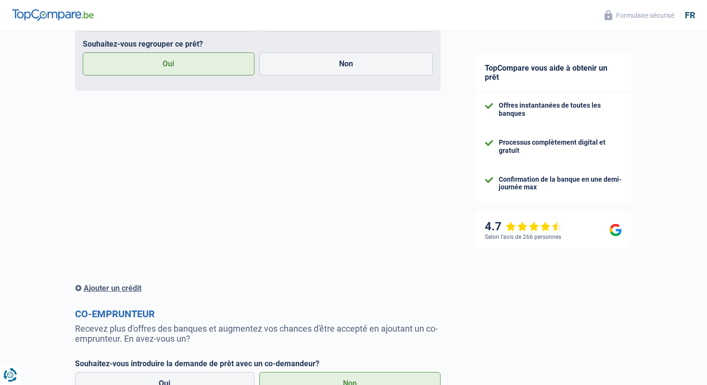
scroll to position [947, 0]
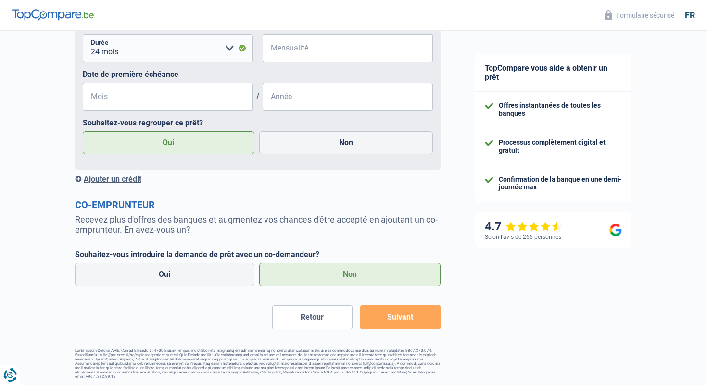
click at [419, 318] on button "Suivant" at bounding box center [400, 317] width 80 height 24
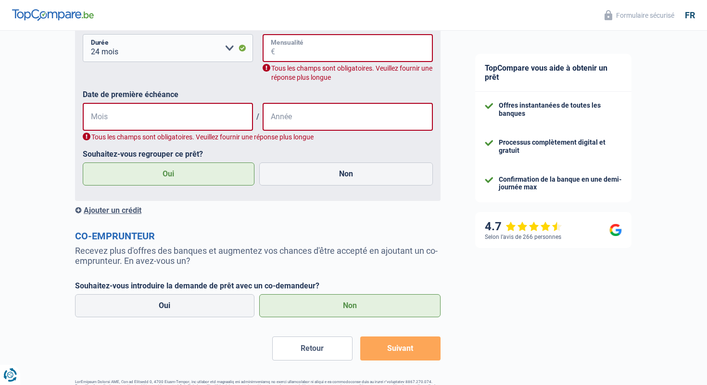
click at [316, 40] on input "Mensualité" at bounding box center [354, 48] width 158 height 28
type input "150"
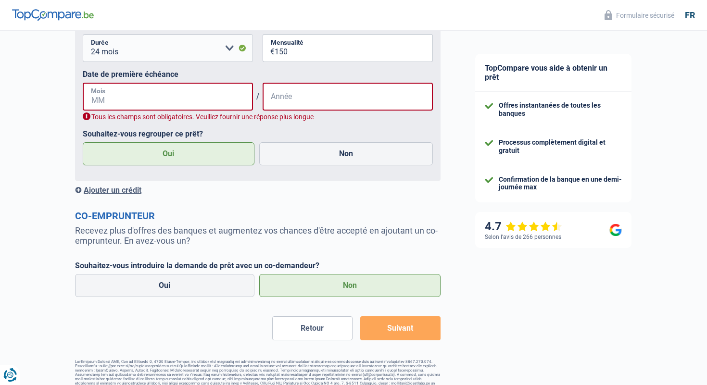
click at [194, 95] on input "Mois" at bounding box center [168, 97] width 170 height 28
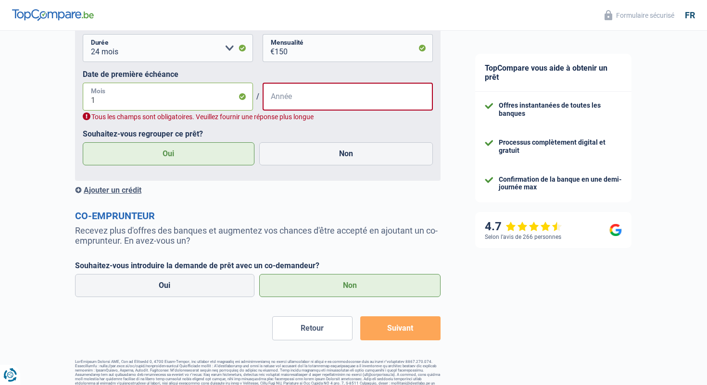
type input "12"
click at [312, 105] on input "Année" at bounding box center [348, 97] width 170 height 28
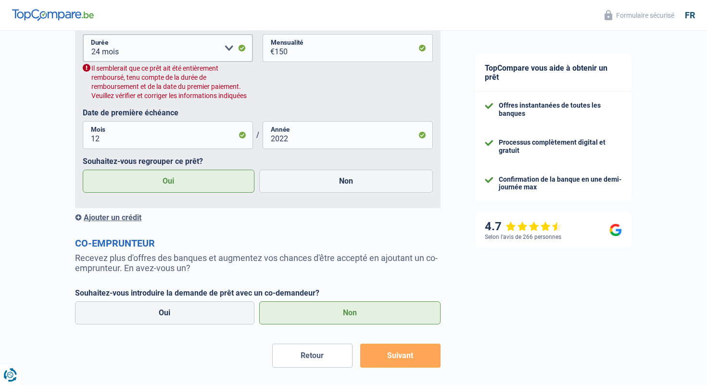
click at [225, 51] on select "12 mois 18 mois 24 mois Veuillez sélectionner une option" at bounding box center [168, 48] width 170 height 28
click at [300, 139] on input "2022" at bounding box center [348, 135] width 170 height 28
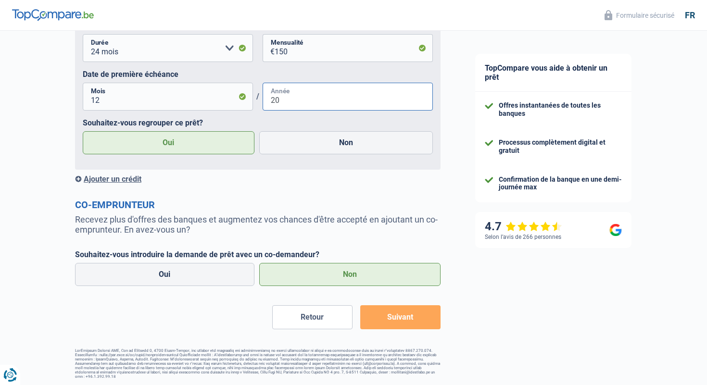
type input "2"
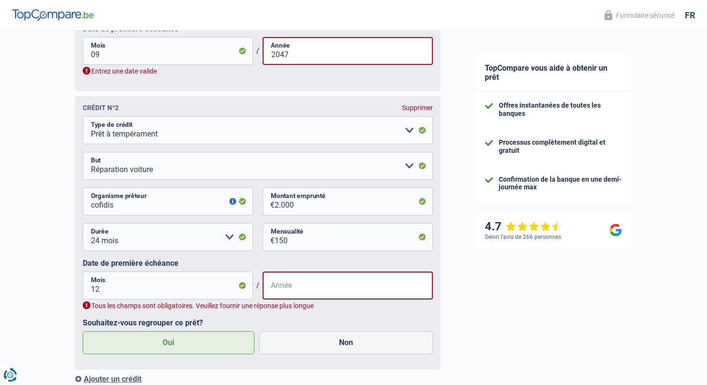
scroll to position [736, 0]
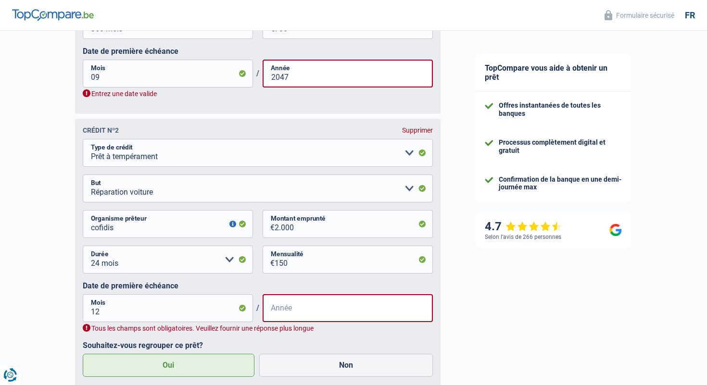
click at [427, 132] on div "Supprimer" at bounding box center [417, 130] width 31 height 8
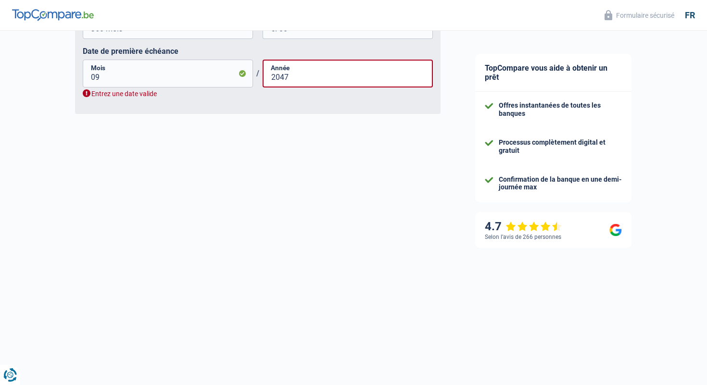
scroll to position [680, 0]
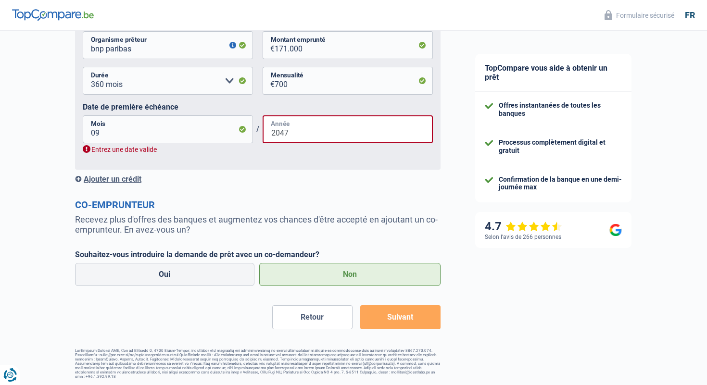
click at [293, 141] on input "2047" at bounding box center [348, 129] width 170 height 28
click at [310, 134] on input "2047" at bounding box center [348, 129] width 170 height 28
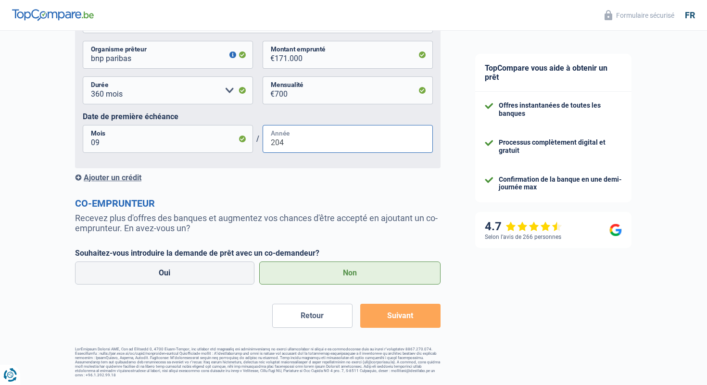
scroll to position [669, 0]
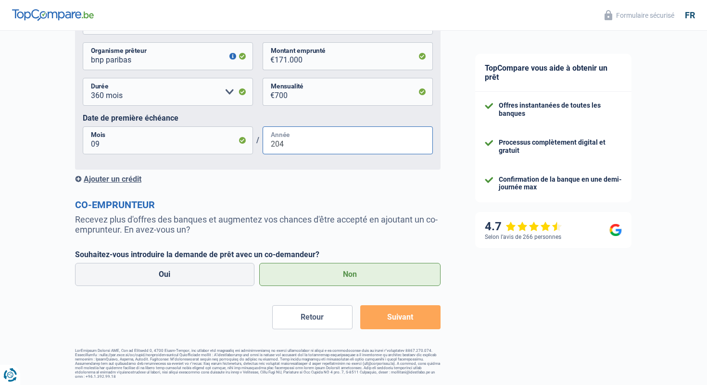
type input "2047"
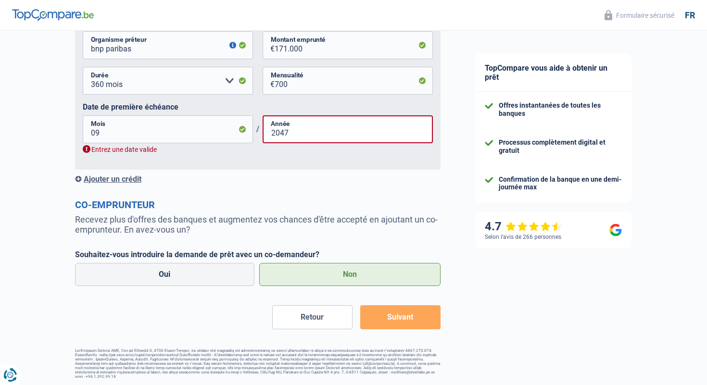
click at [400, 313] on button "Suivant" at bounding box center [400, 317] width 80 height 24
